Goal: Task Accomplishment & Management: Complete application form

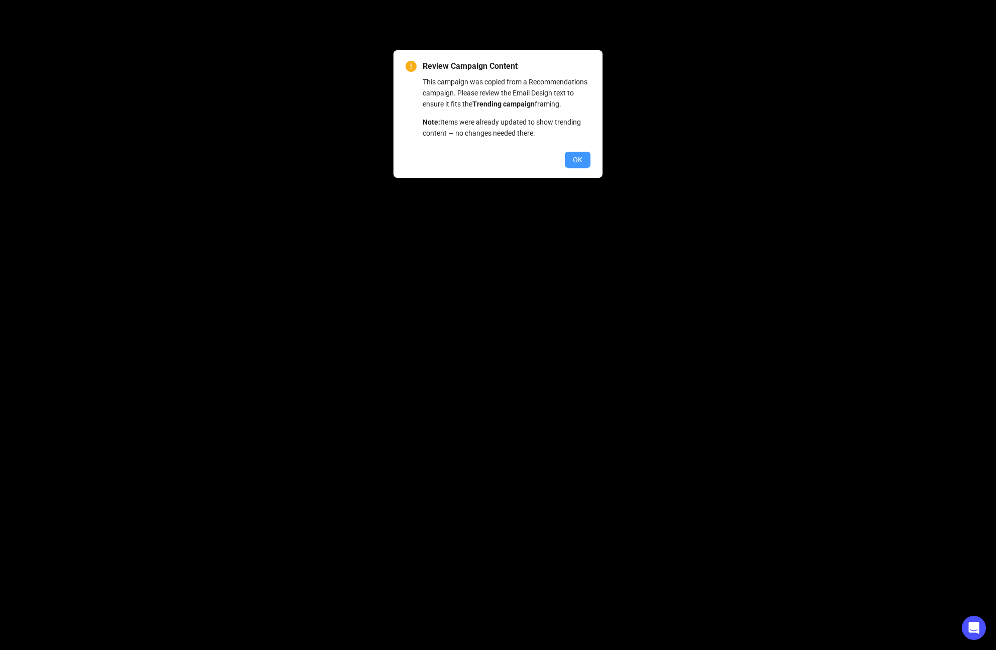
click at [578, 165] on span "OK" at bounding box center [578, 159] width 10 height 11
click at [576, 165] on span "OK" at bounding box center [578, 159] width 10 height 11
click at [577, 165] on span "OK" at bounding box center [578, 159] width 10 height 11
click at [565, 152] on button "OK" at bounding box center [578, 160] width 26 height 16
click at [575, 165] on span "OK" at bounding box center [578, 159] width 10 height 11
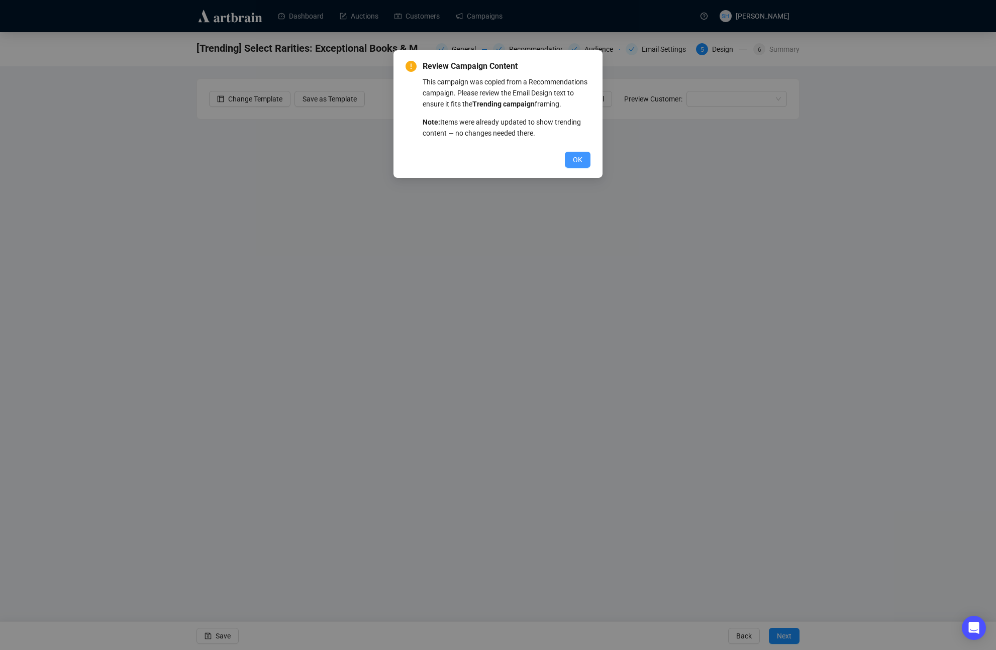
click at [575, 165] on span "OK" at bounding box center [578, 159] width 10 height 11
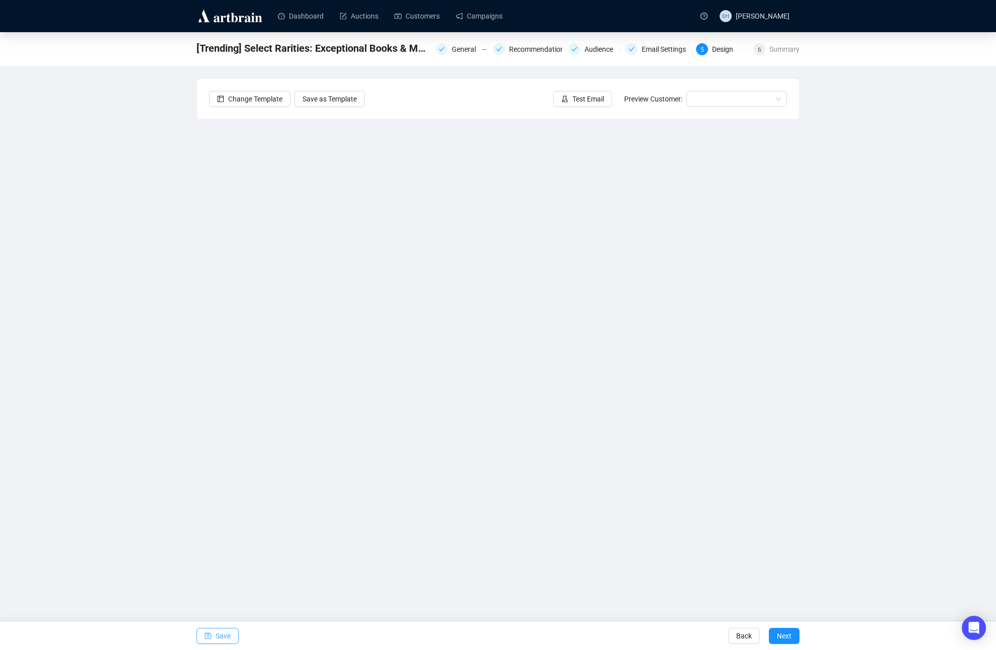
click at [221, 638] on span "Save" at bounding box center [223, 636] width 15 height 28
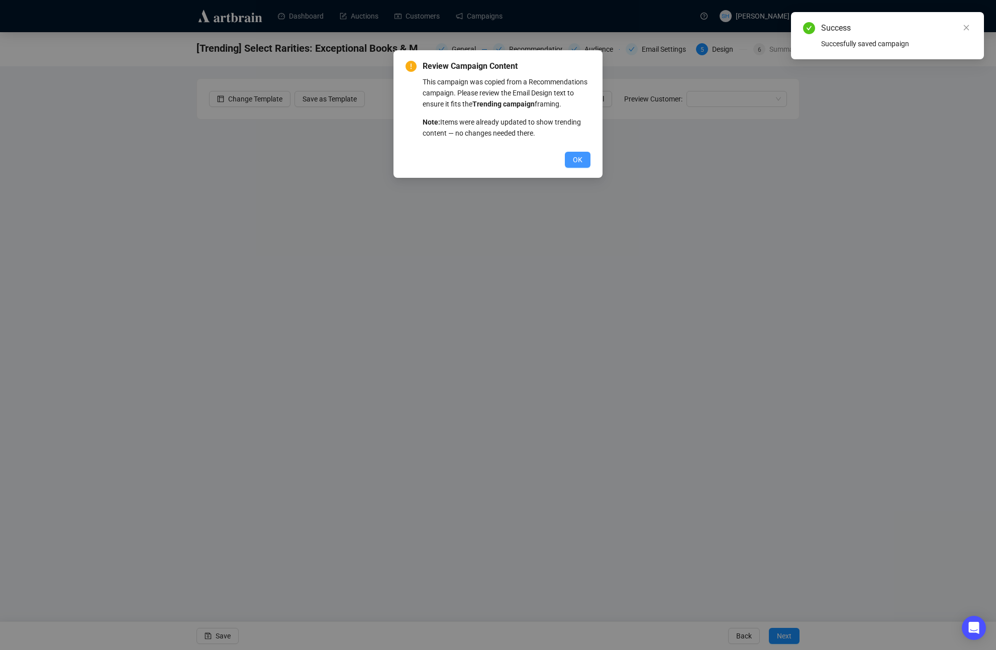
click at [576, 165] on span "OK" at bounding box center [578, 159] width 10 height 11
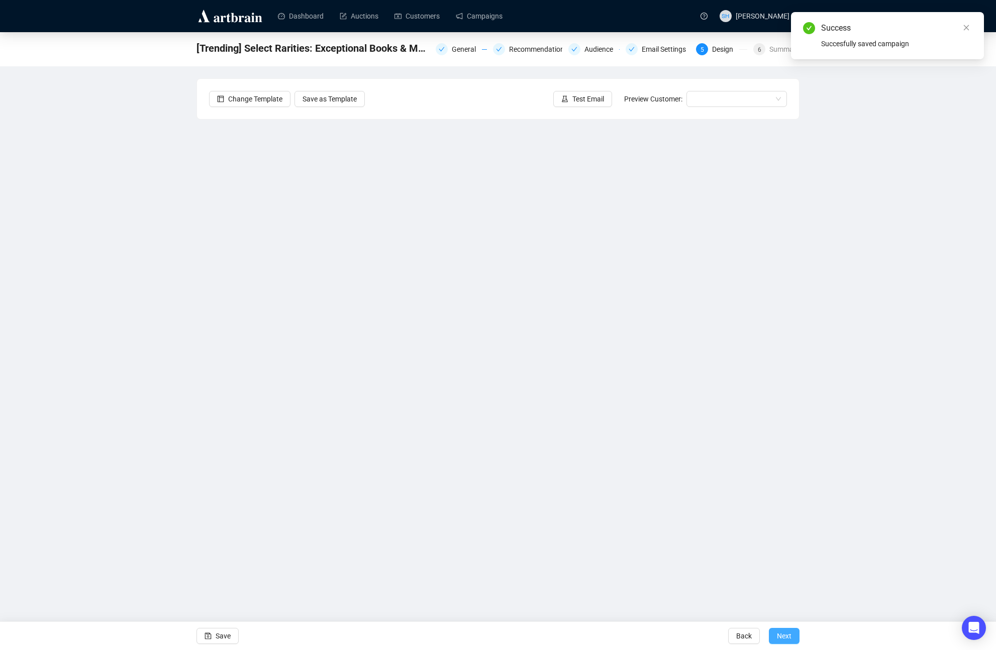
click at [779, 637] on span "Next" at bounding box center [784, 636] width 15 height 28
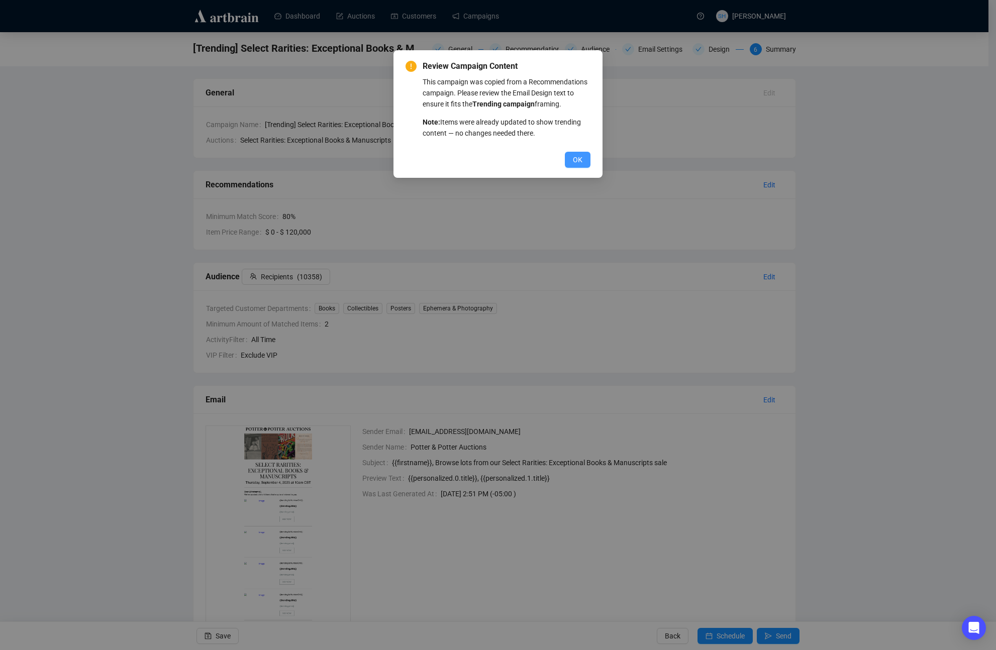
click at [577, 165] on span "OK" at bounding box center [578, 159] width 10 height 11
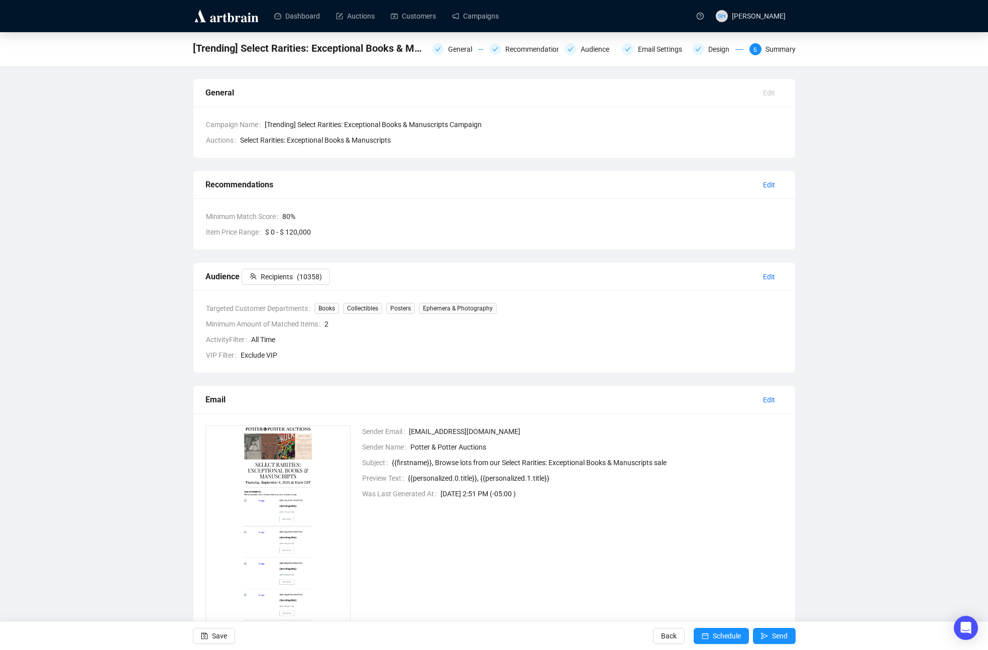
click at [580, 181] on div "Recommendations" at bounding box center [481, 184] width 550 height 13
click at [715, 635] on span "Schedule" at bounding box center [727, 636] width 28 height 28
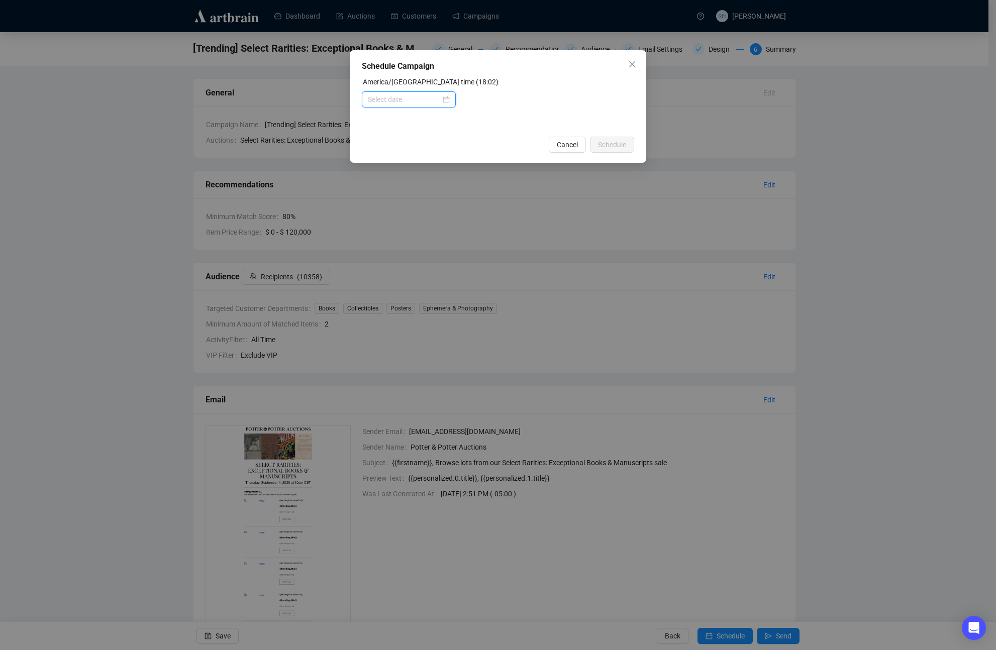
click at [385, 100] on input at bounding box center [404, 99] width 73 height 11
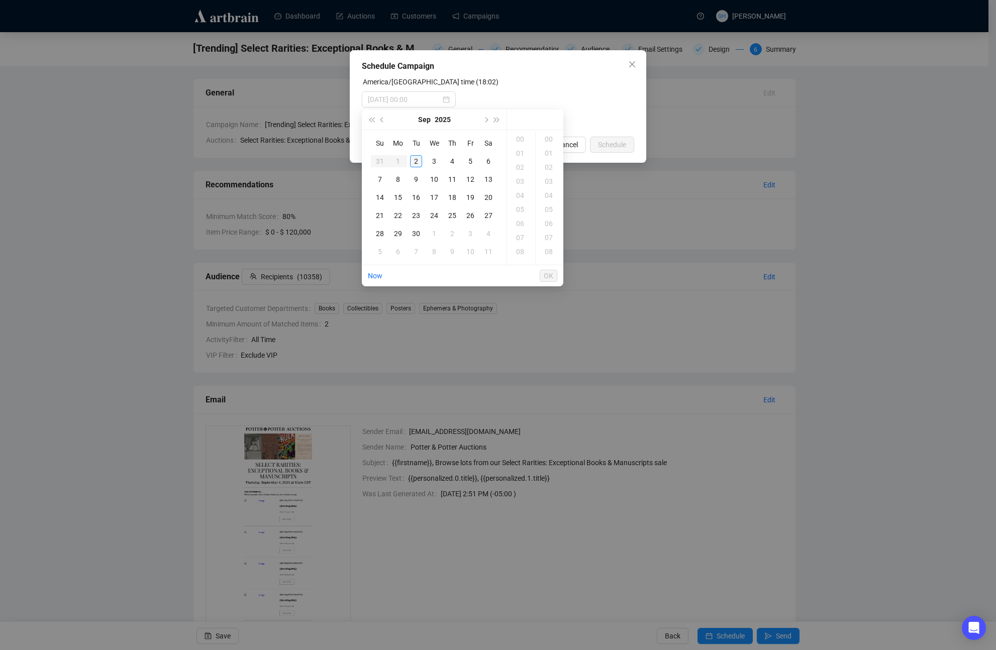
click at [415, 161] on div "2" at bounding box center [416, 161] width 12 height 12
click at [519, 139] on div "18" at bounding box center [521, 139] width 24 height 14
click at [550, 209] on div "45" at bounding box center [550, 209] width 24 height 14
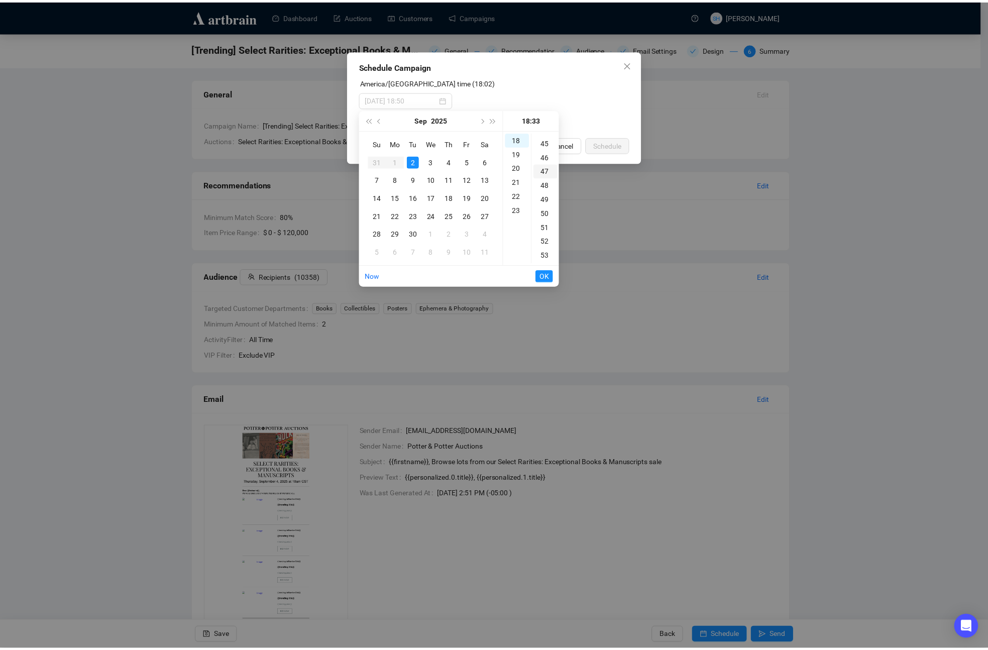
scroll to position [633, 0]
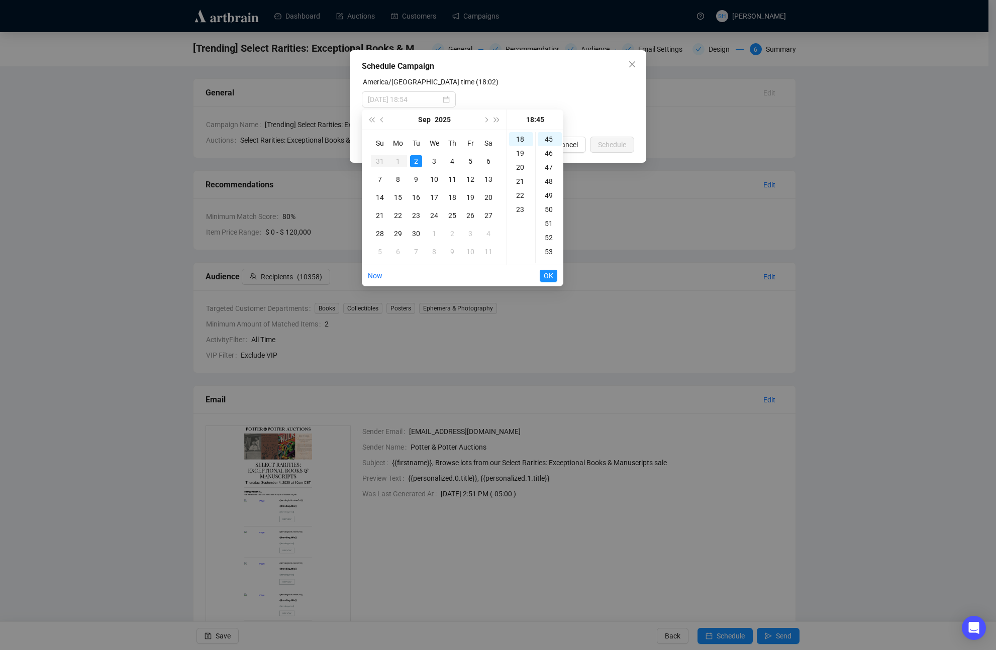
type input "2025-09-02 18:45"
click at [546, 275] on span "OK" at bounding box center [549, 275] width 10 height 19
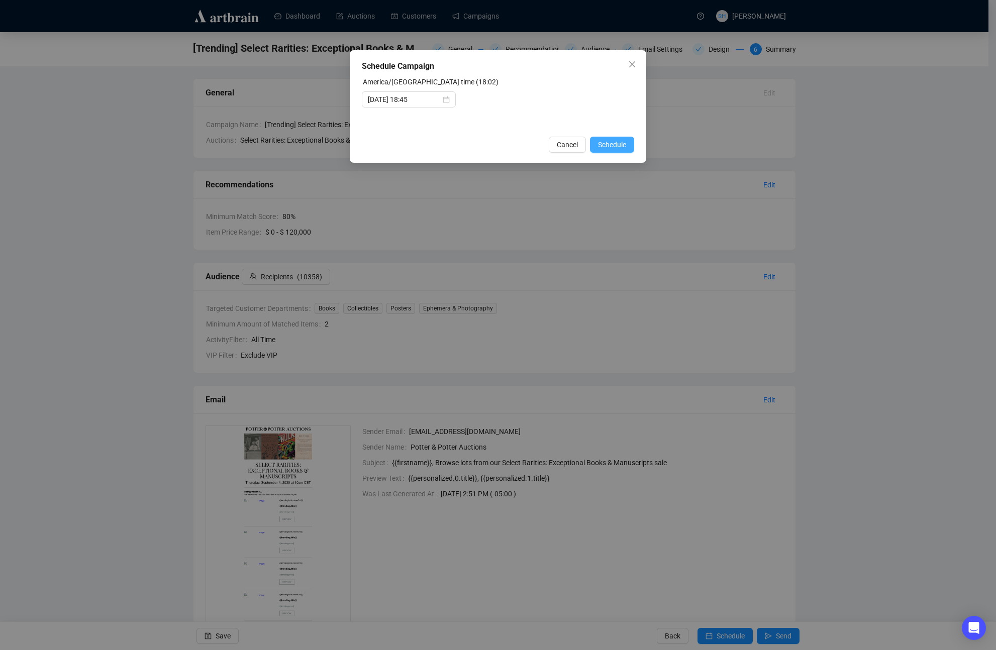
click at [607, 146] on span "Schedule" at bounding box center [612, 144] width 28 height 11
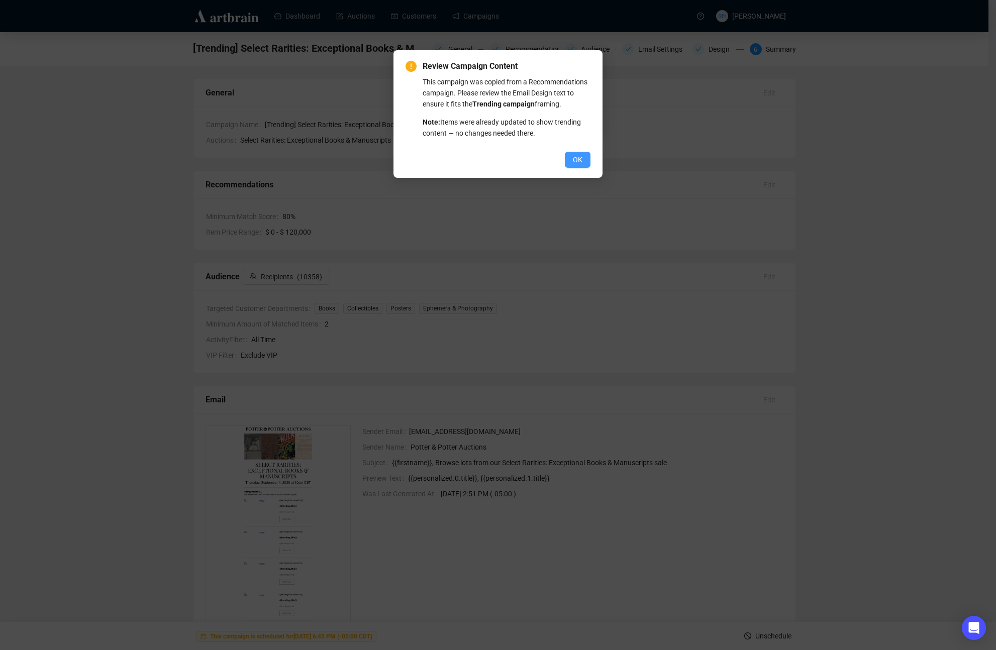
click at [578, 165] on span "OK" at bounding box center [578, 159] width 10 height 11
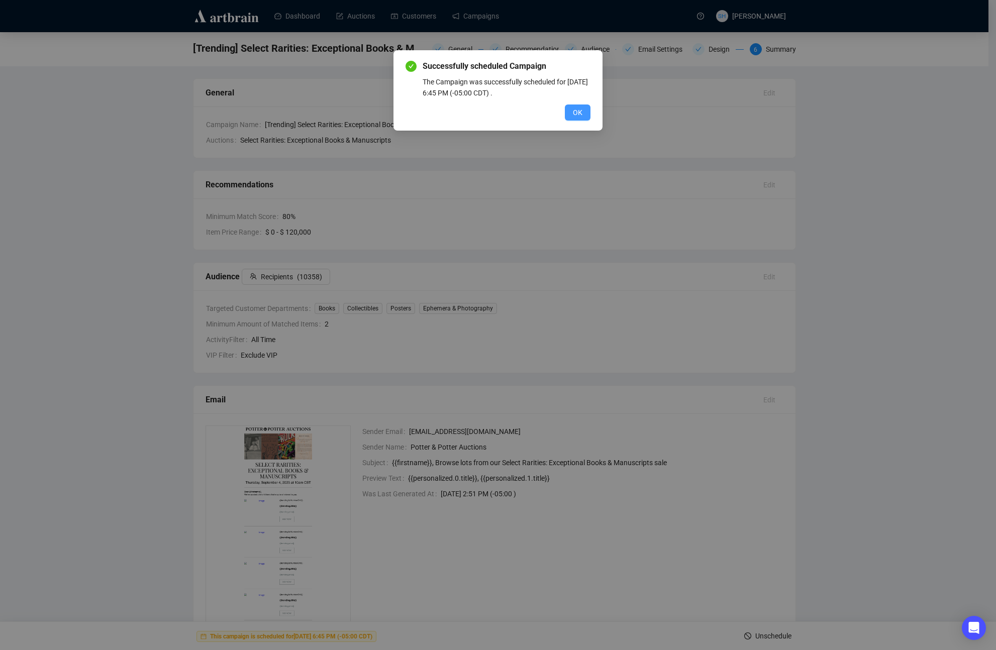
click at [574, 114] on span "OK" at bounding box center [578, 112] width 10 height 11
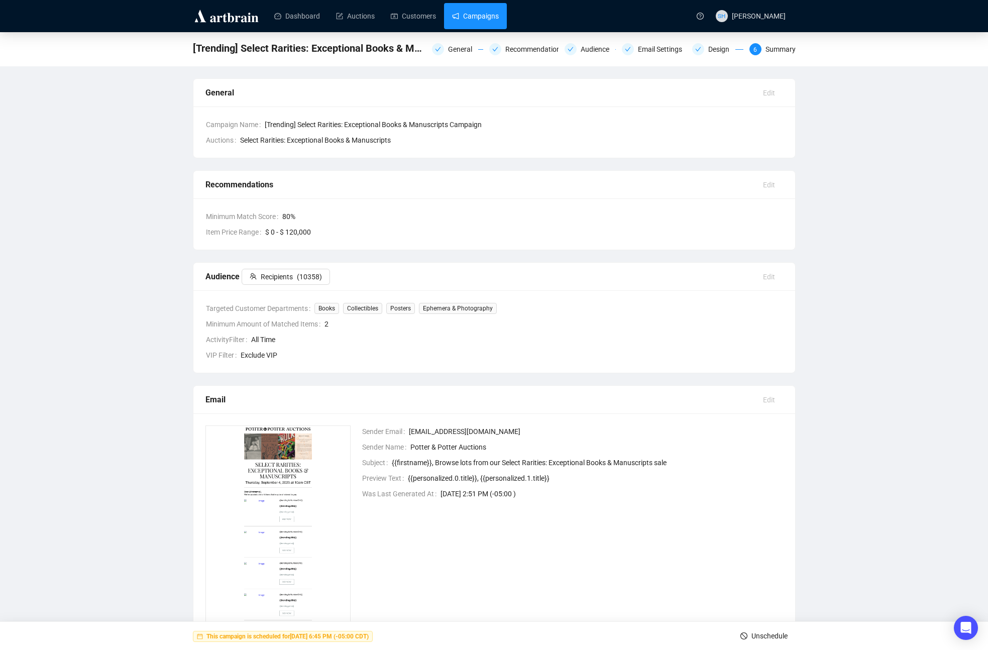
drag, startPoint x: 476, startPoint y: 20, endPoint x: 481, endPoint y: 17, distance: 5.9
click at [476, 20] on link "Campaigns" at bounding box center [475, 16] width 47 height 26
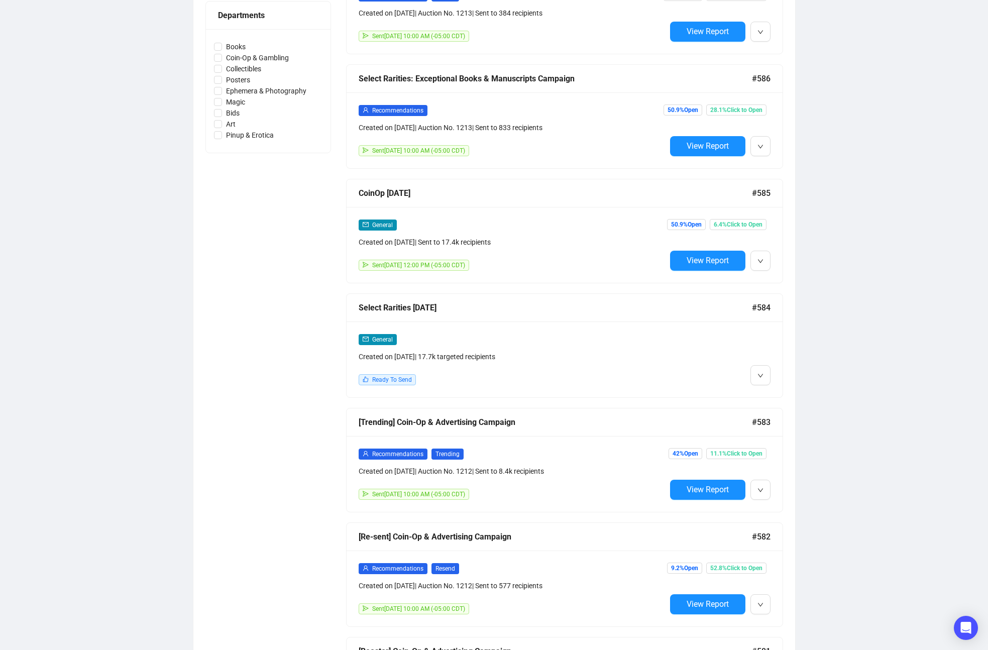
scroll to position [461, 0]
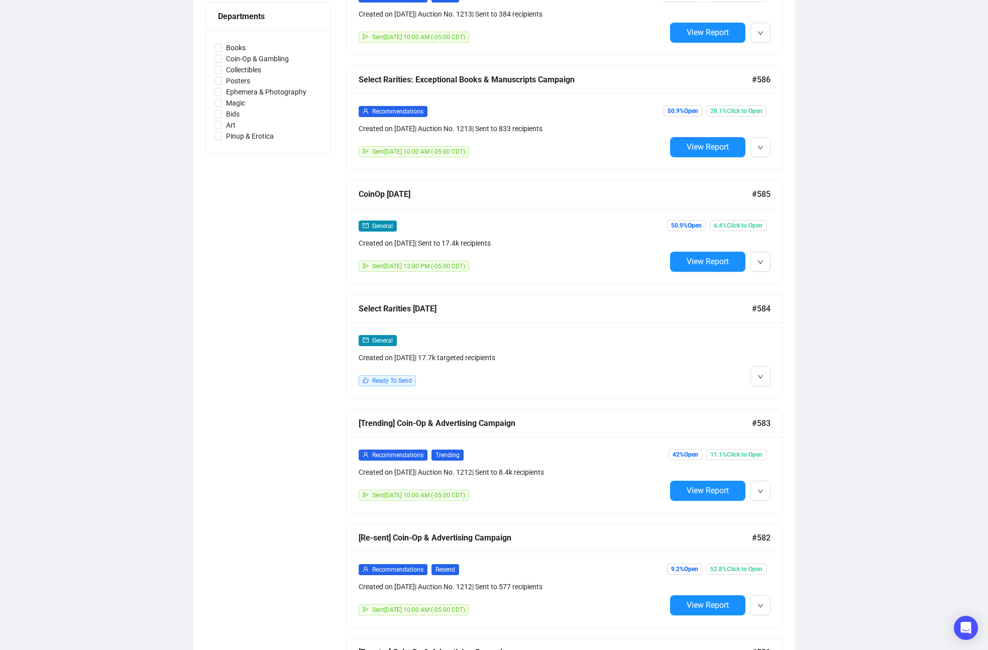
click at [875, 465] on div "Campaigns Draft Campaigns 32 Scheduled Campaigns 1 Sent Campaigns 489 Campaigns…" at bounding box center [494, 582] width 988 height 2022
click at [776, 397] on span "Edit" at bounding box center [777, 397] width 12 height 8
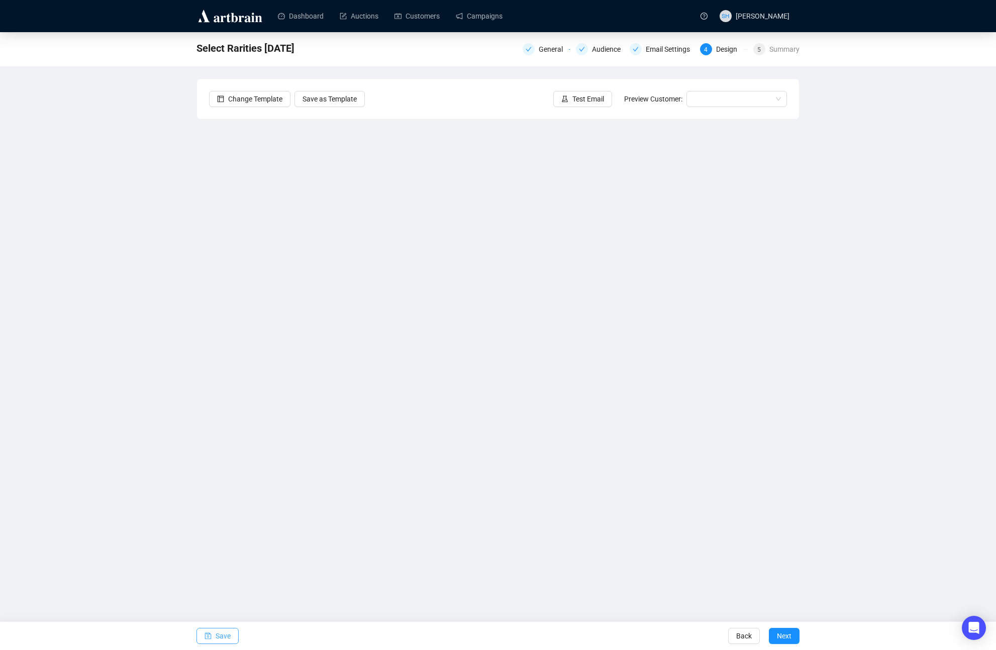
click at [219, 638] on span "Save" at bounding box center [223, 636] width 15 height 28
click at [218, 632] on span "Save" at bounding box center [223, 636] width 15 height 28
click at [220, 636] on span "Save" at bounding box center [223, 636] width 15 height 28
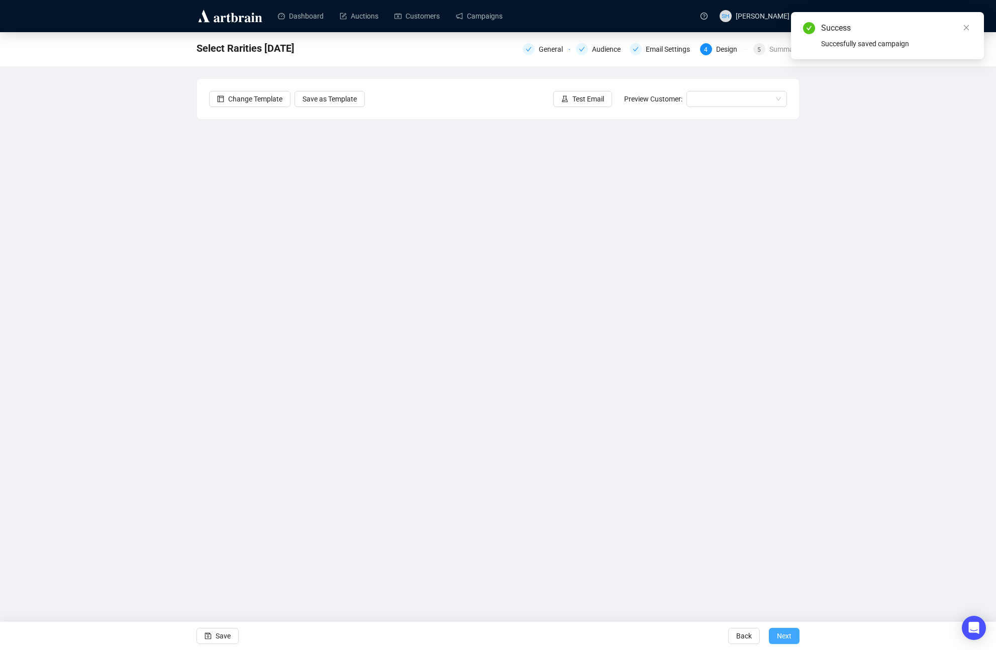
click at [782, 637] on span "Next" at bounding box center [784, 636] width 15 height 28
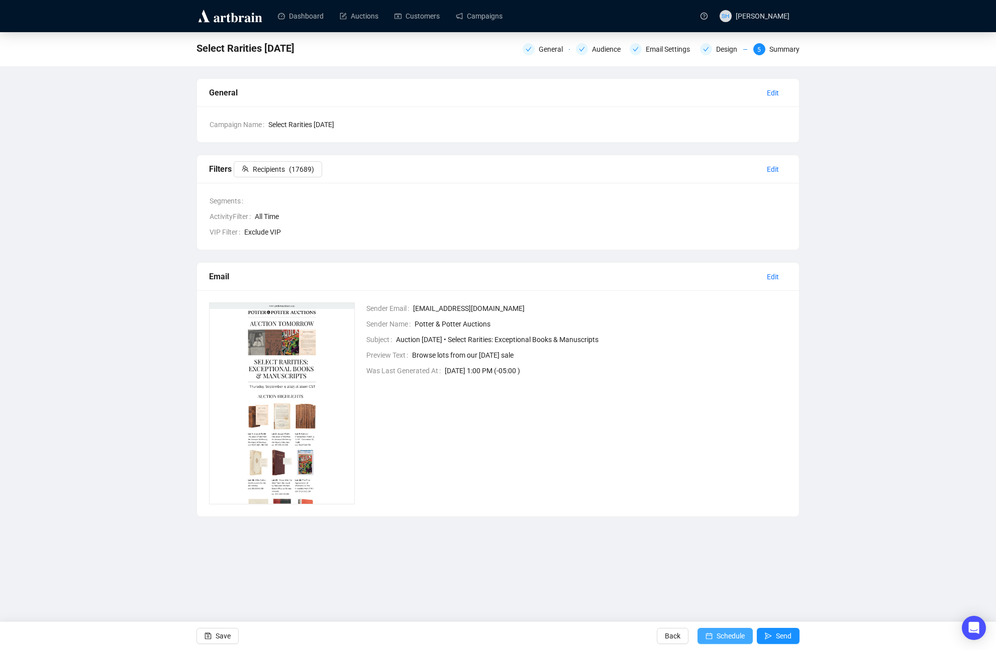
click at [717, 634] on span "Schedule" at bounding box center [731, 636] width 28 height 28
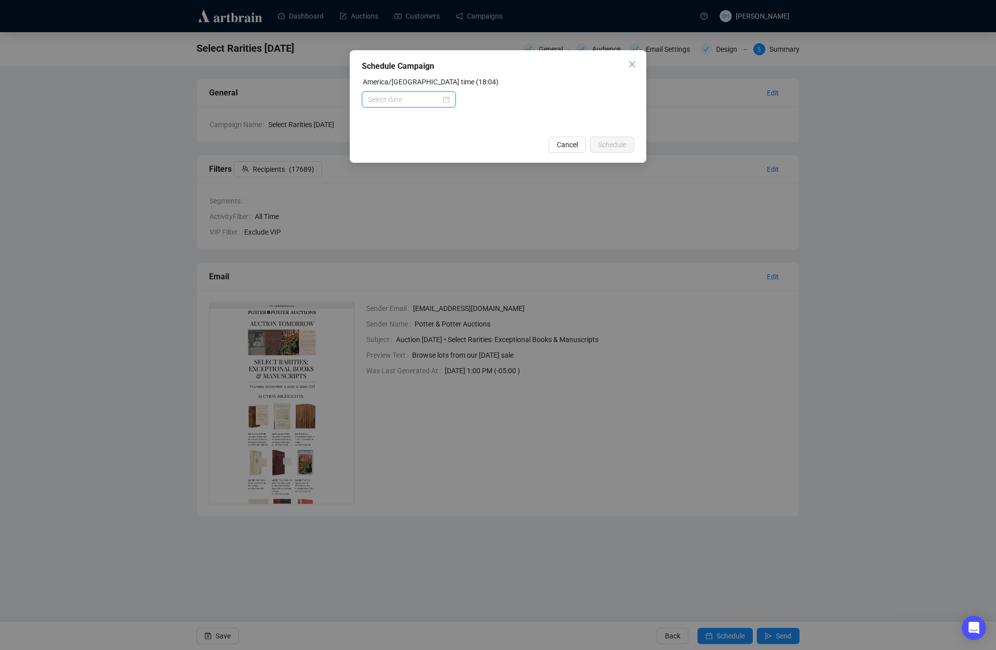
click at [384, 100] on input at bounding box center [404, 99] width 73 height 11
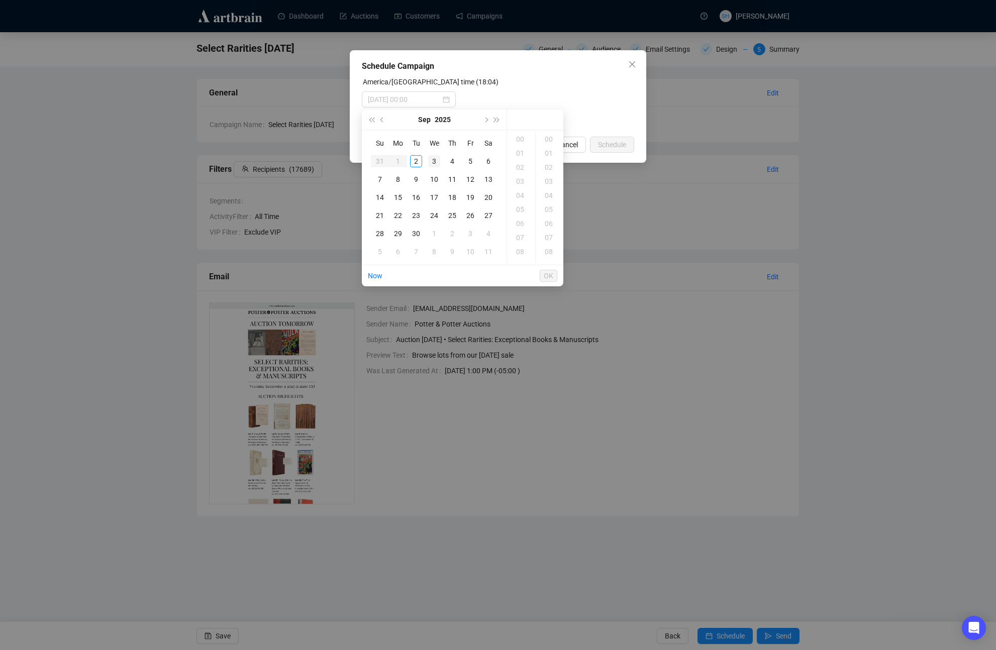
click at [432, 163] on div "3" at bounding box center [434, 161] width 12 height 12
click at [521, 157] on div "09" at bounding box center [521, 159] width 24 height 14
click at [547, 140] on div "00" at bounding box center [550, 139] width 24 height 14
type input "2025-09-03 09:00"
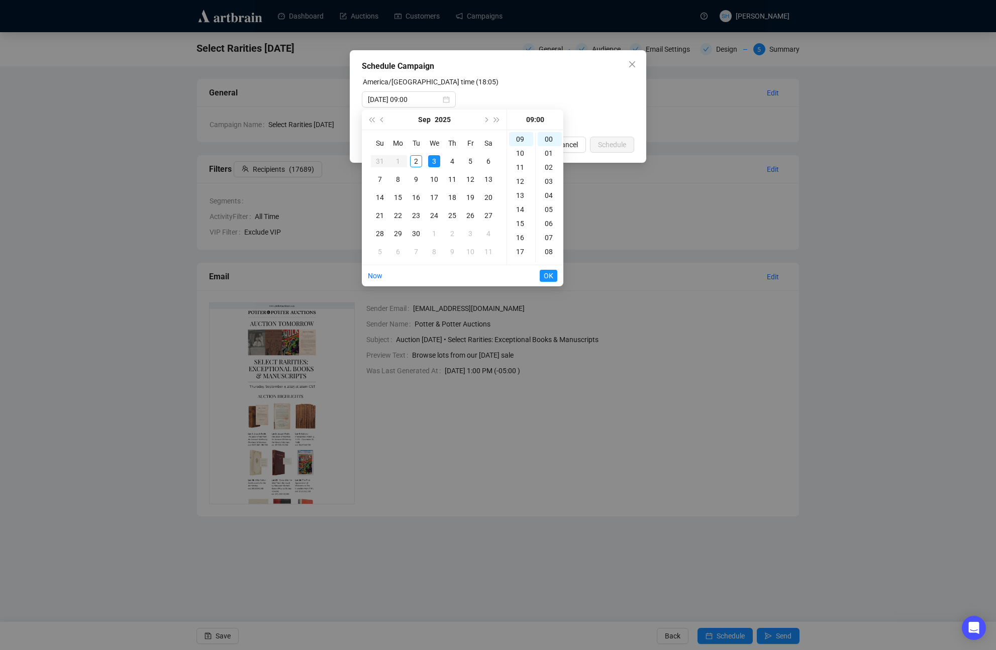
click at [546, 276] on span "OK" at bounding box center [549, 275] width 10 height 19
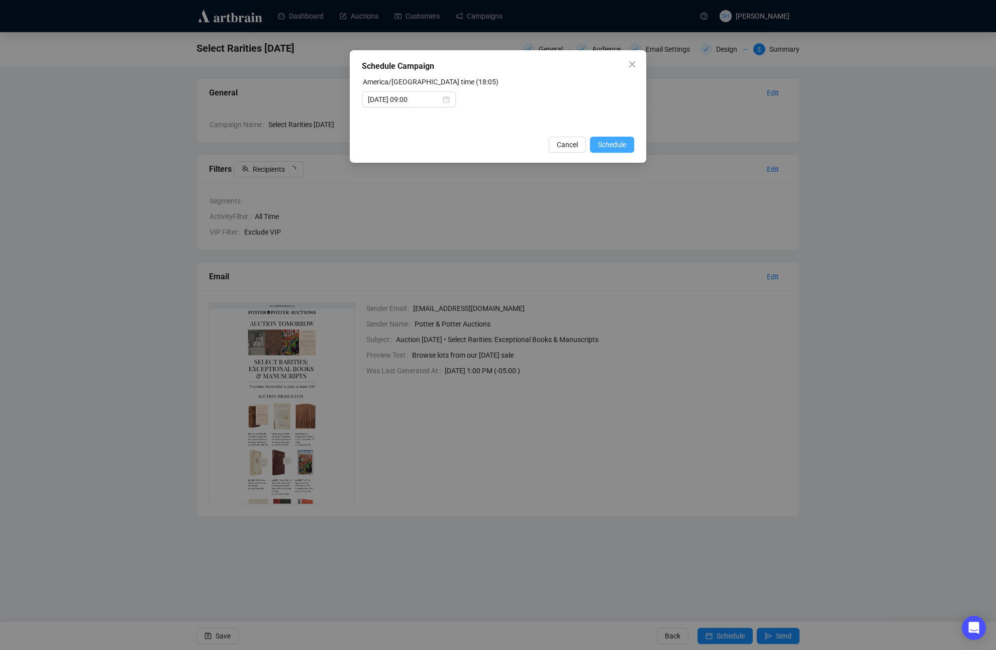
click at [606, 145] on span "Schedule" at bounding box center [612, 144] width 28 height 11
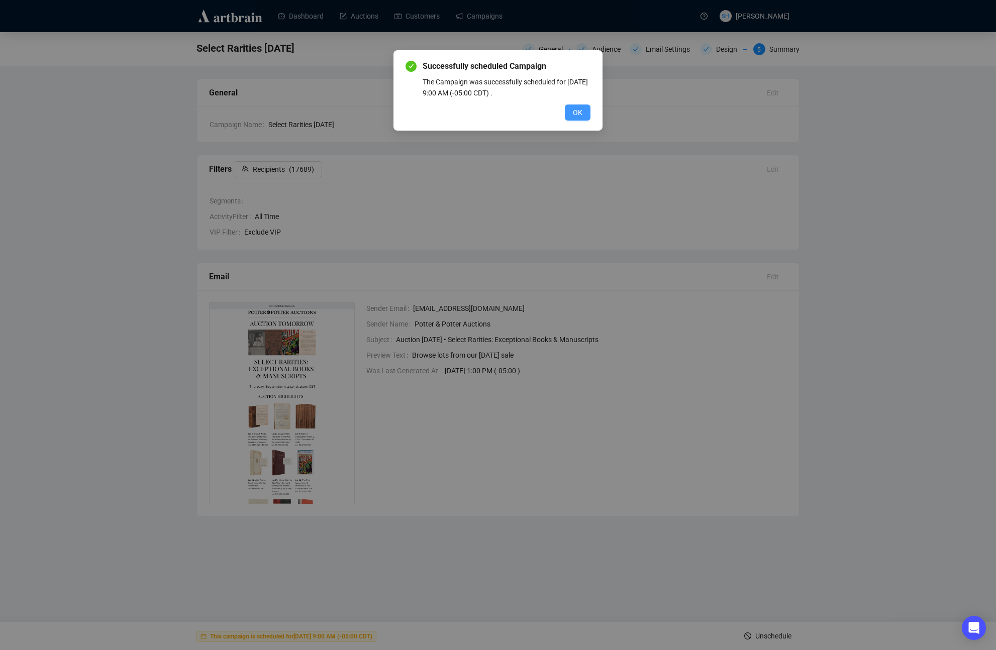
click at [575, 112] on span "OK" at bounding box center [578, 112] width 10 height 11
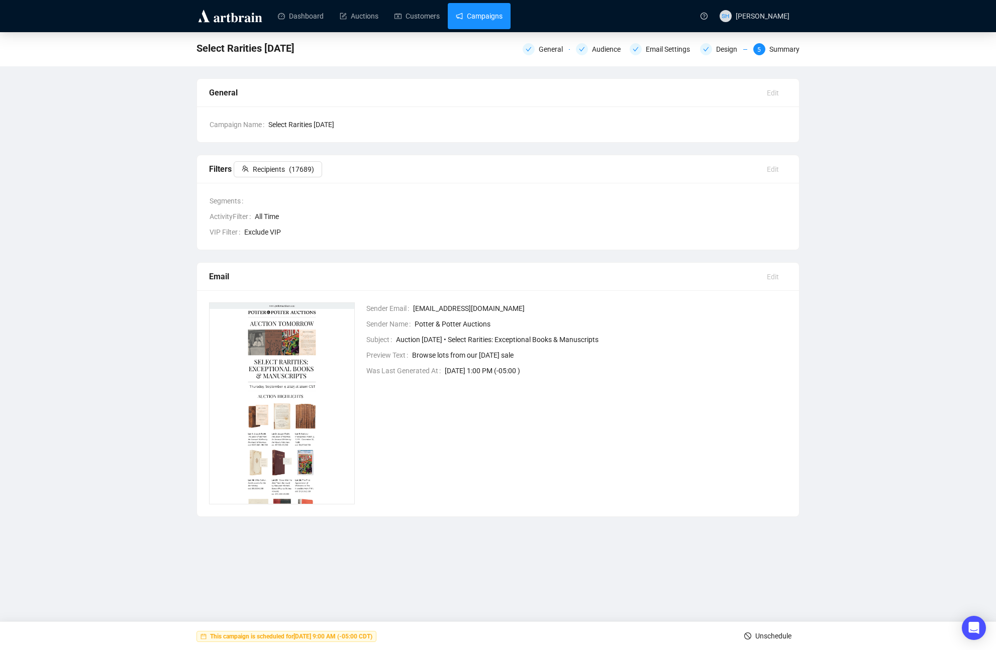
click at [478, 15] on link "Campaigns" at bounding box center [479, 16] width 47 height 26
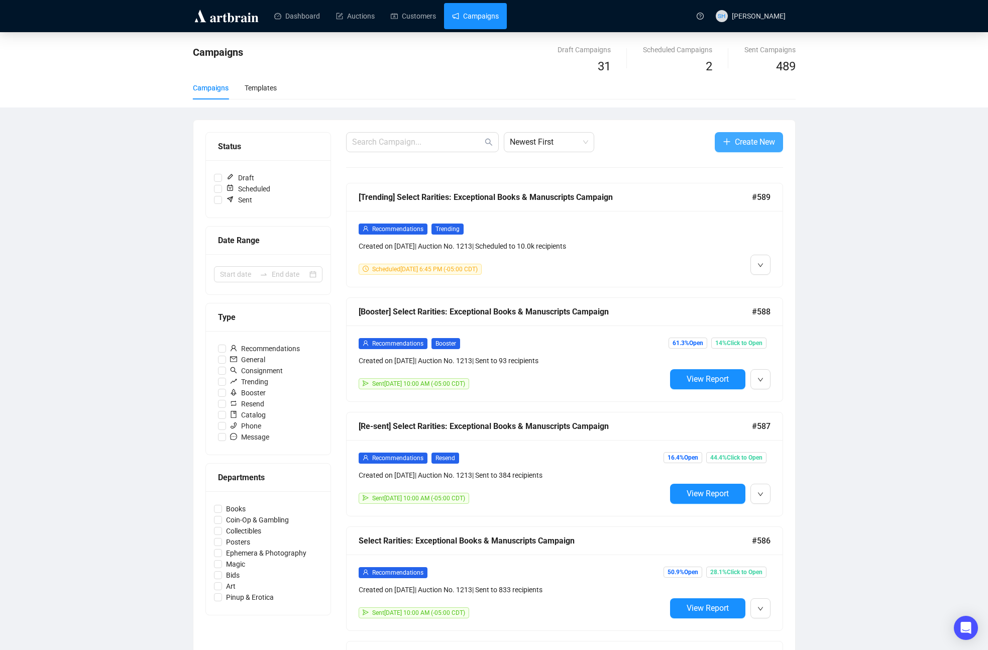
click at [740, 140] on span "Create New" at bounding box center [755, 142] width 40 height 13
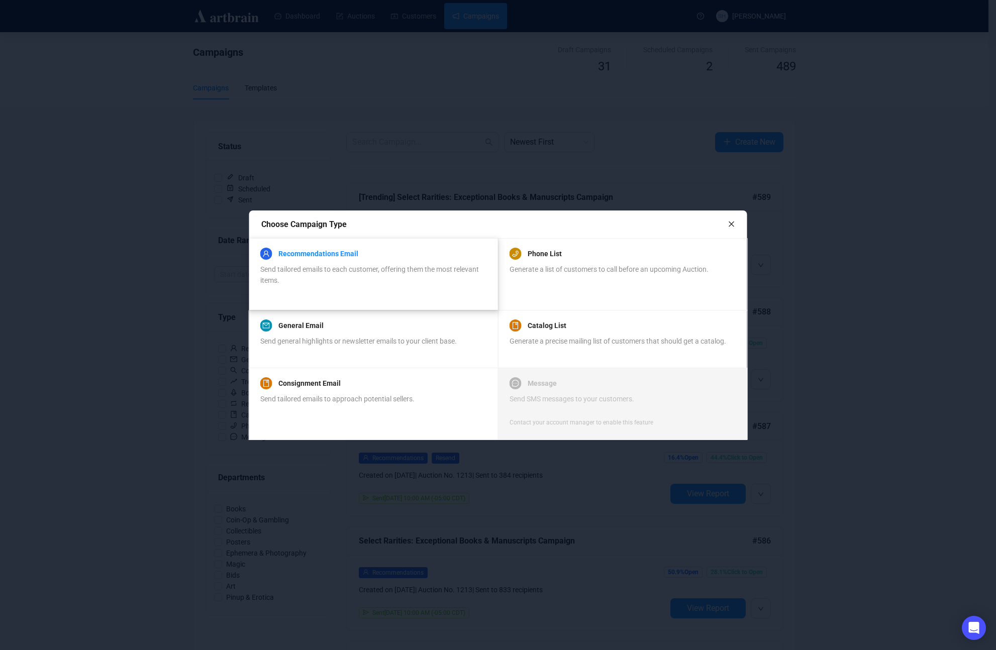
click at [303, 251] on link "Recommendations Email" at bounding box center [318, 254] width 80 height 12
